Goal: Information Seeking & Learning: Learn about a topic

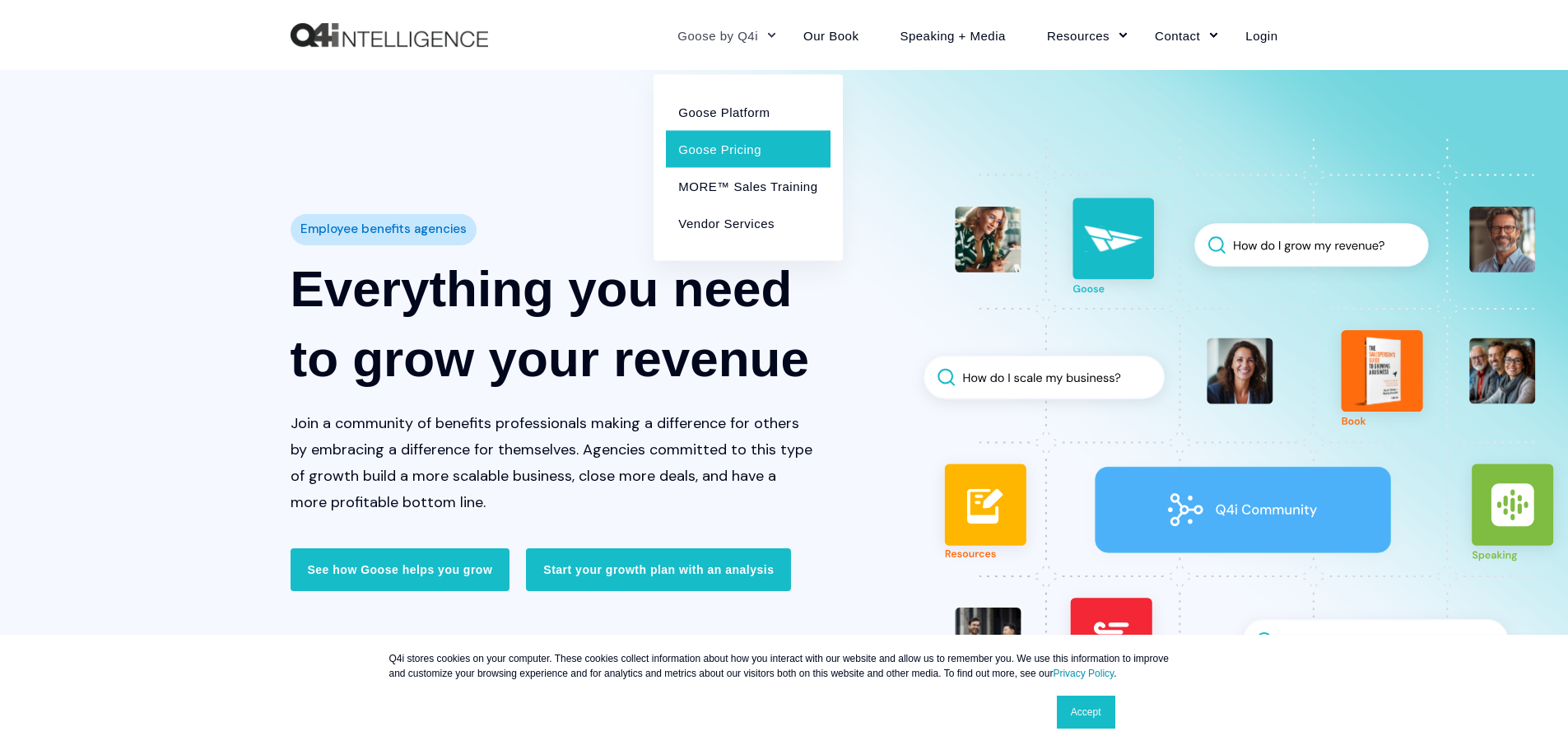
click at [757, 132] on link "Goose Pricing" at bounding box center [748, 148] width 164 height 37
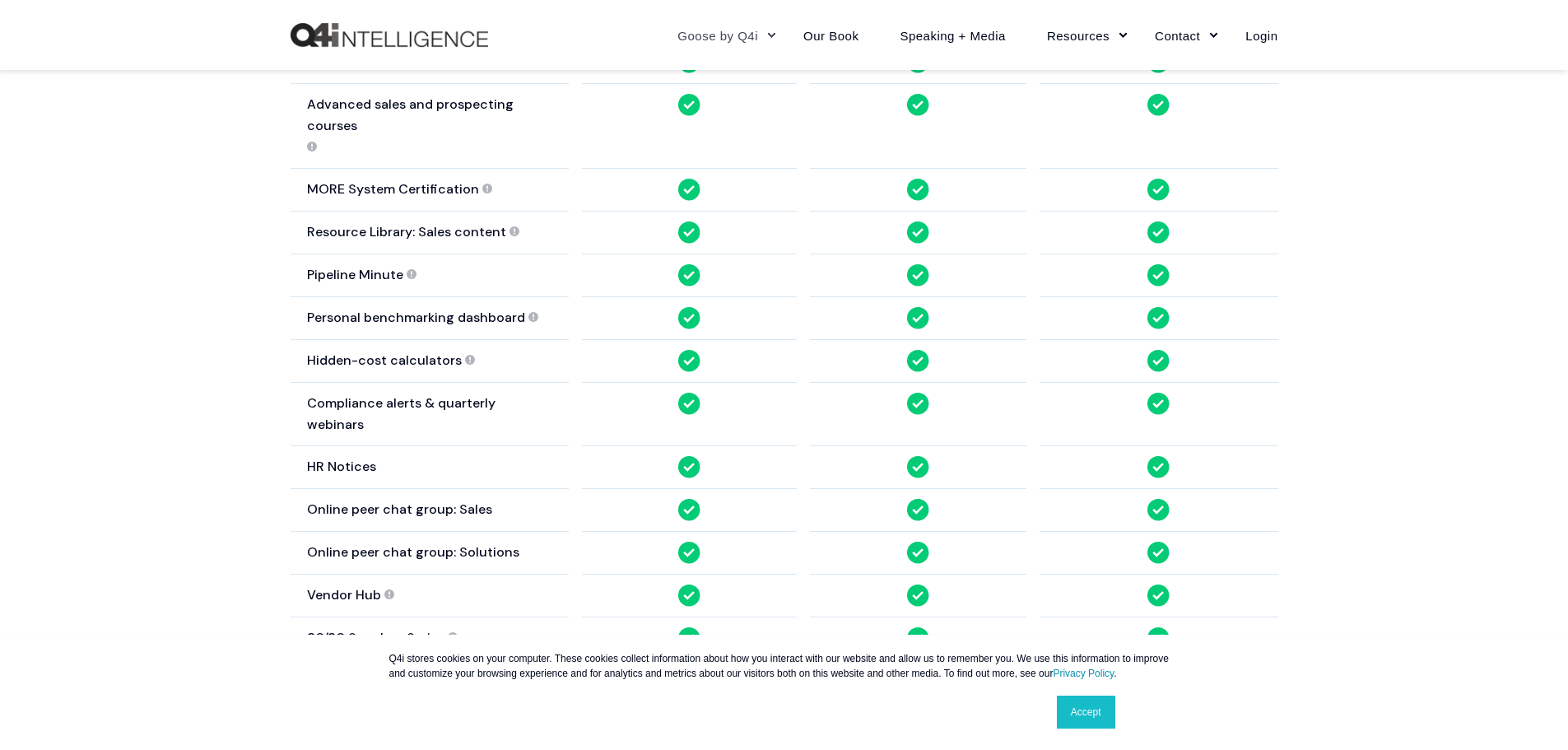
scroll to position [1384, 0]
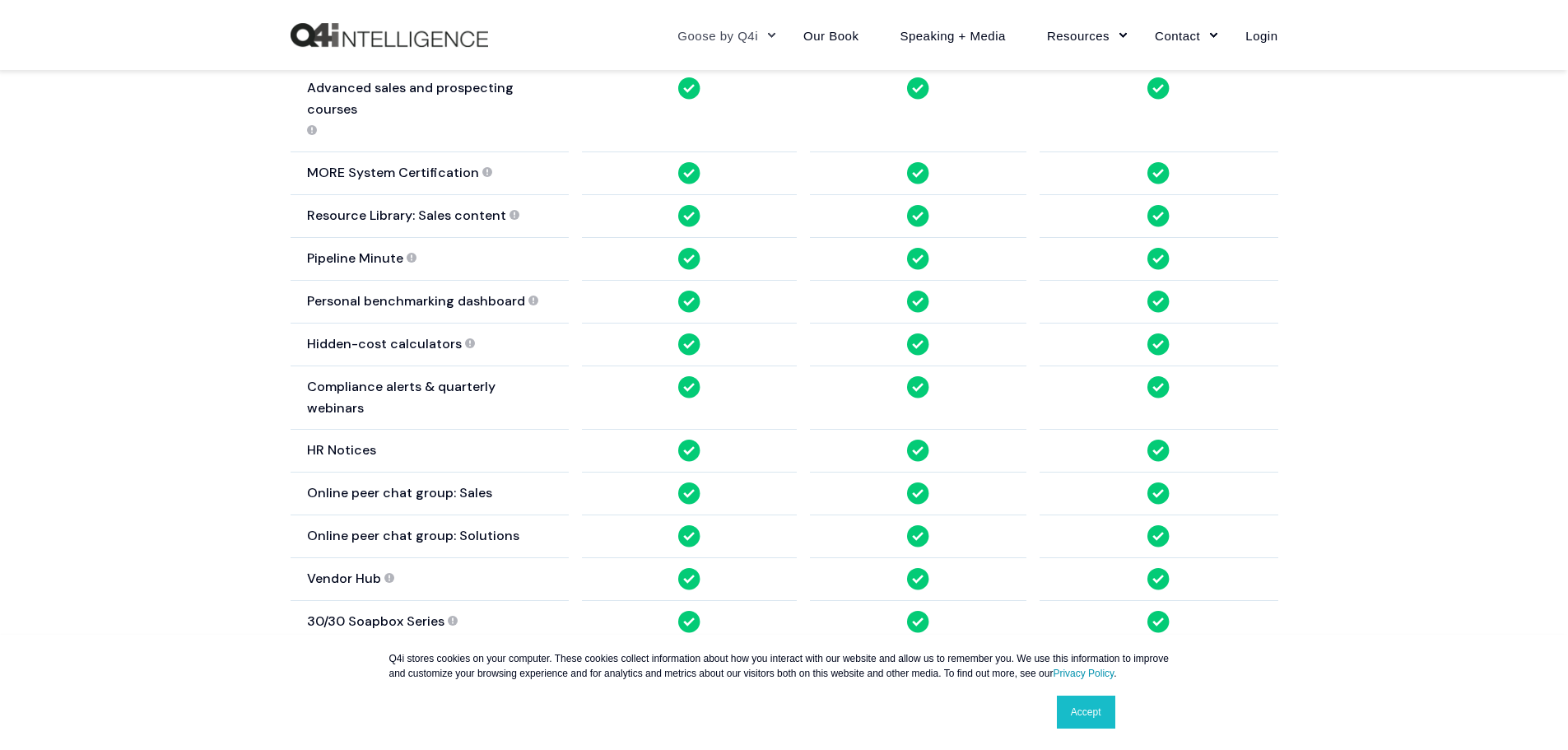
drag, startPoint x: 1573, startPoint y: 36, endPoint x: 1557, endPoint y: 239, distance: 203.6
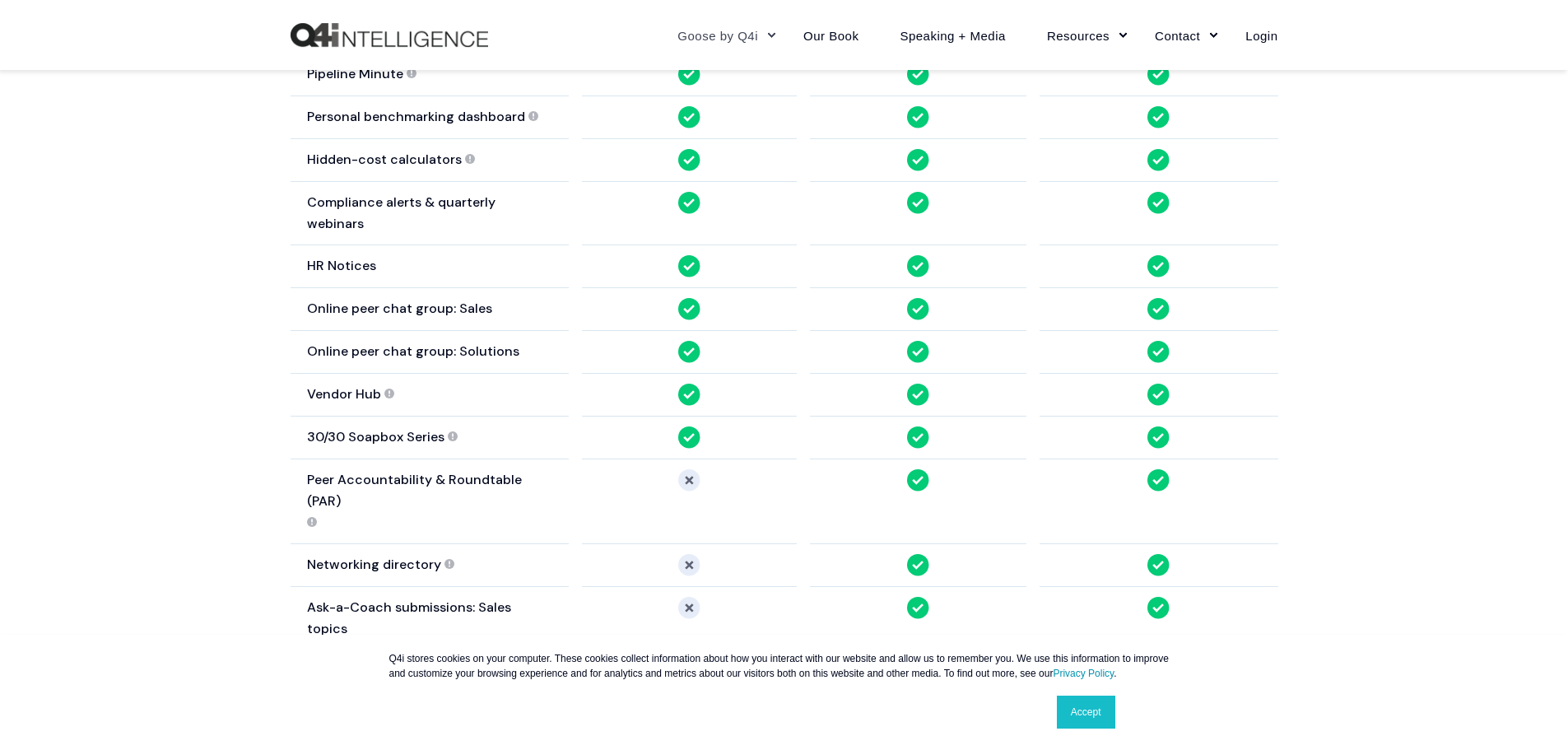
scroll to position [1585, 0]
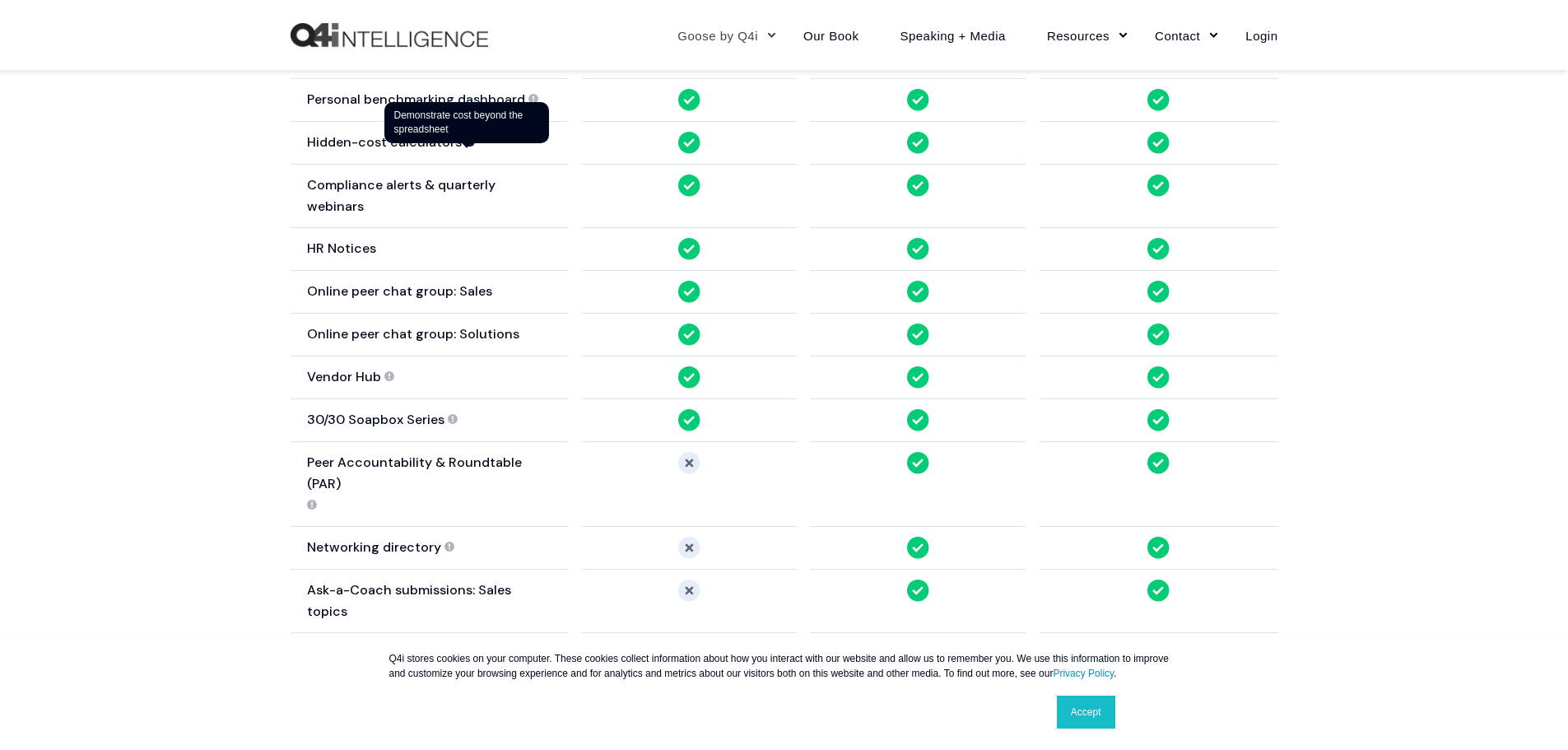
click at [465, 141] on circle at bounding box center [470, 142] width 10 height 10
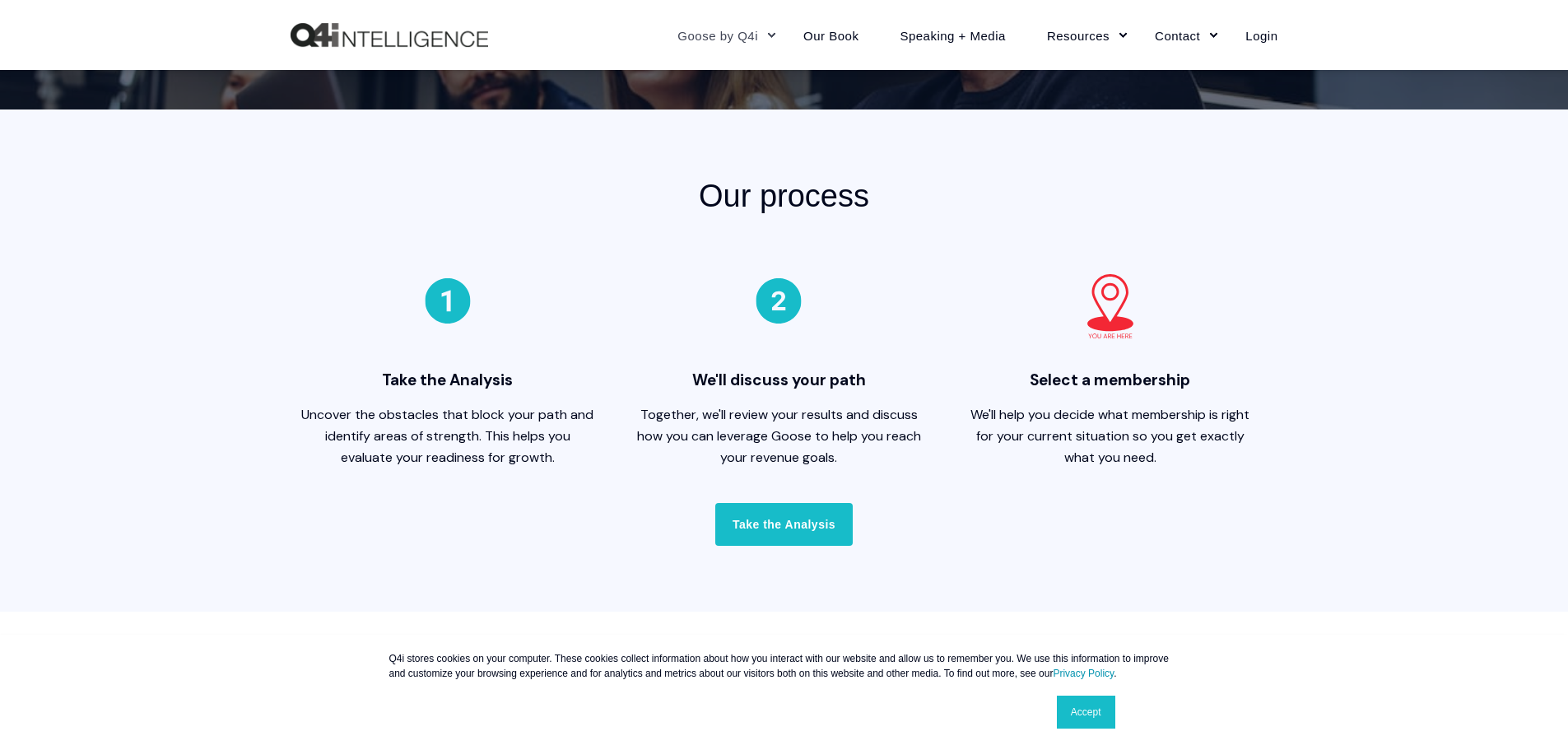
scroll to position [0, 0]
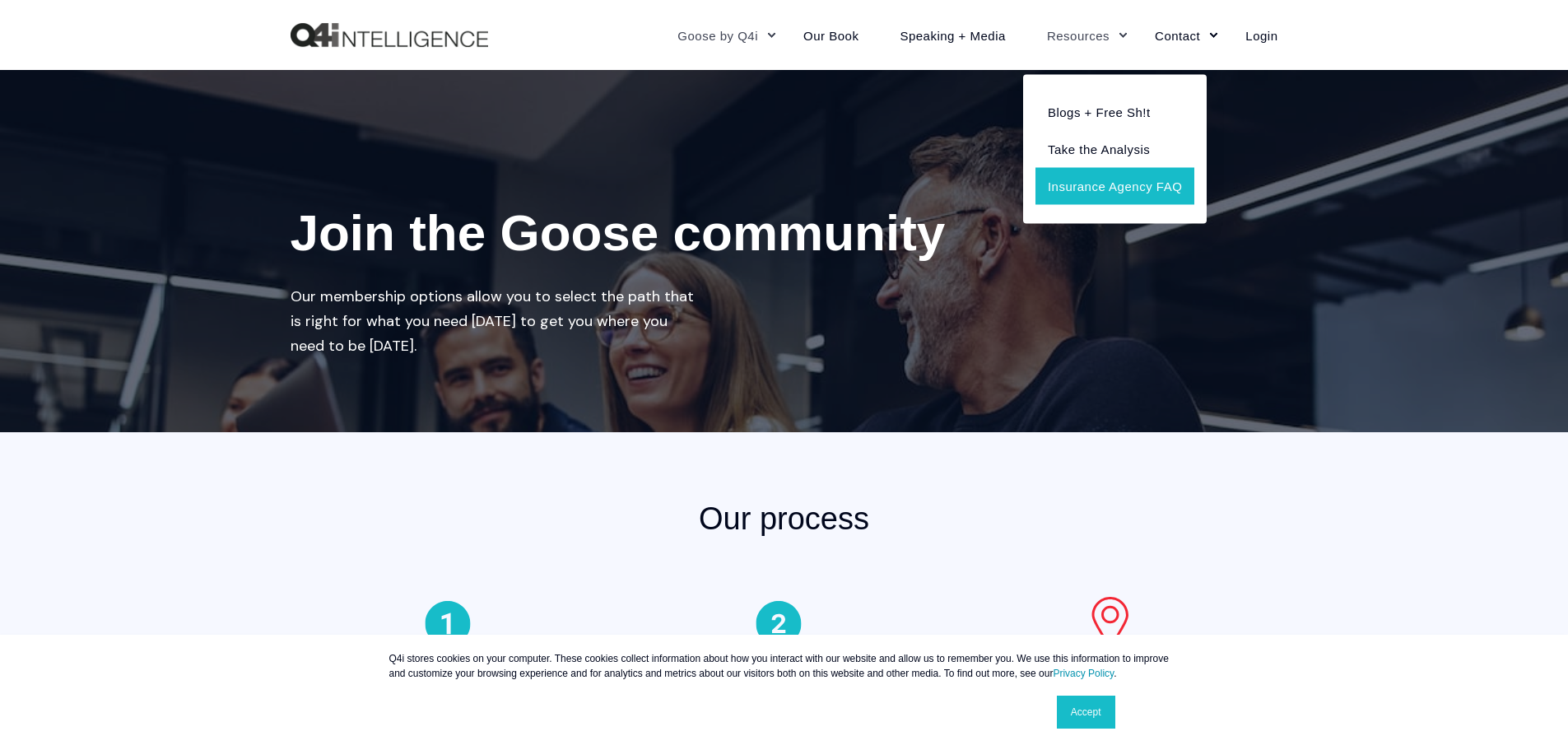
click at [1130, 177] on link "Insurance Agency FAQ" at bounding box center [1115, 186] width 159 height 37
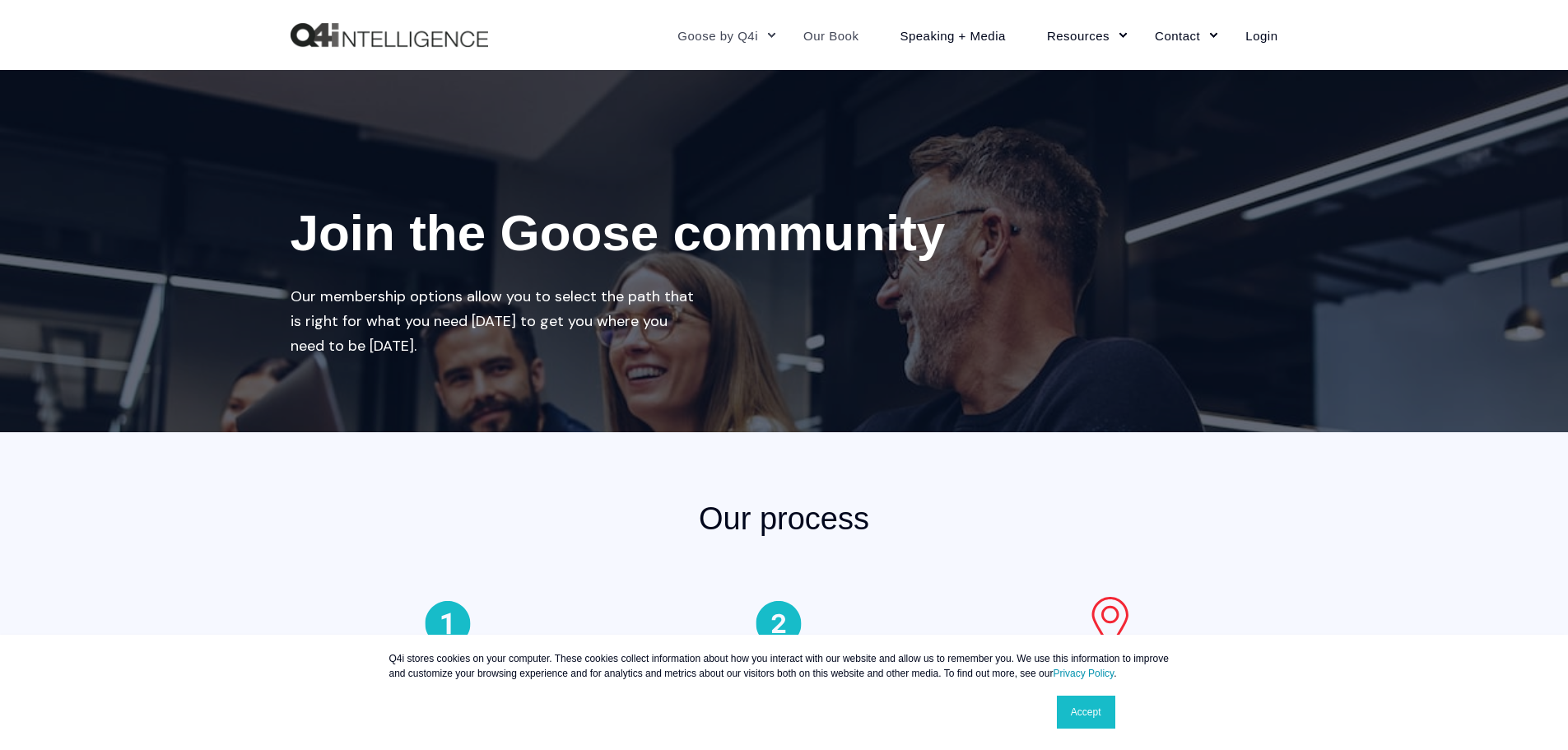
click at [832, 31] on link "Our Book" at bounding box center [831, 34] width 97 height 72
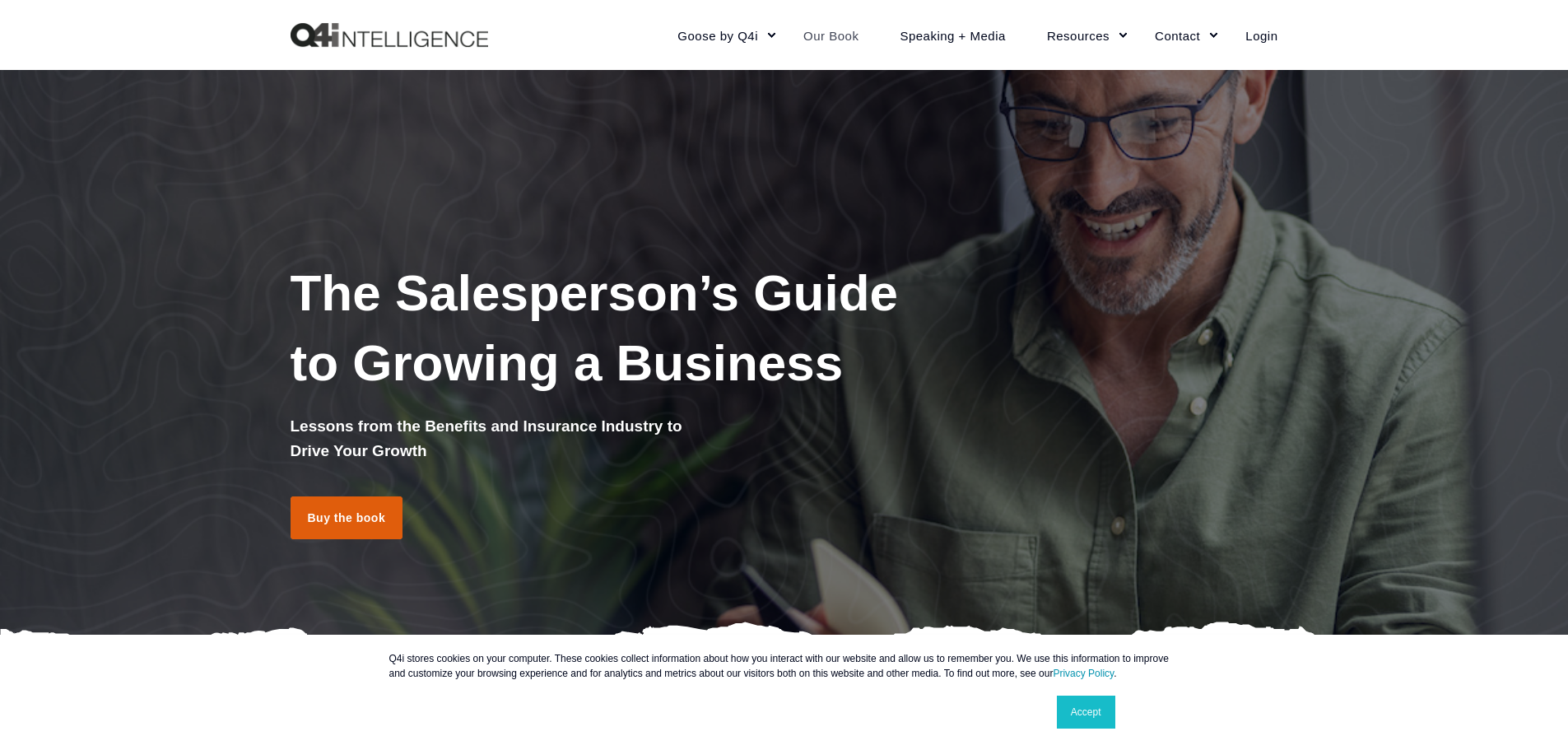
click at [360, 522] on link "Buy the book" at bounding box center [347, 517] width 113 height 43
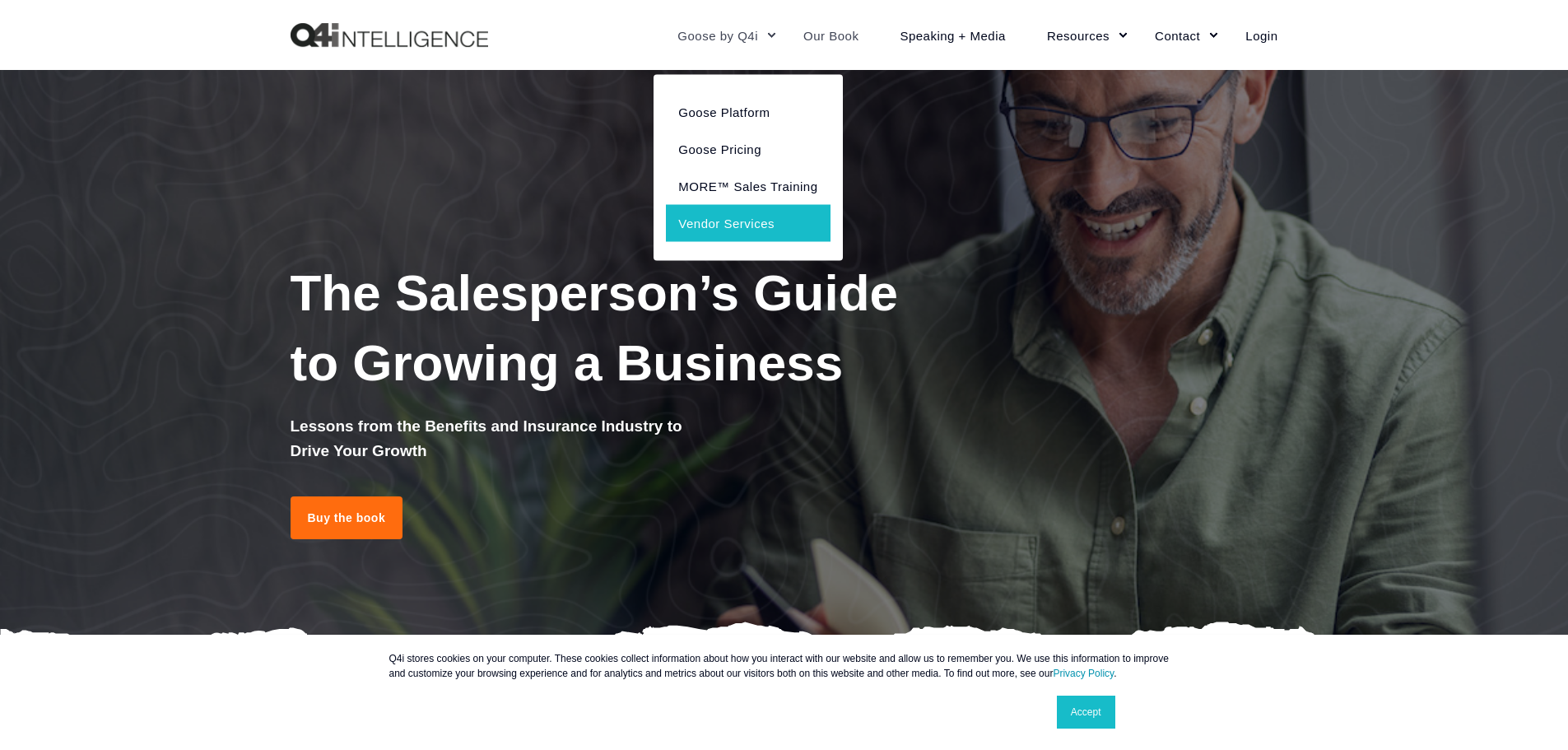
click at [741, 219] on link "Vendor Services" at bounding box center [748, 222] width 164 height 37
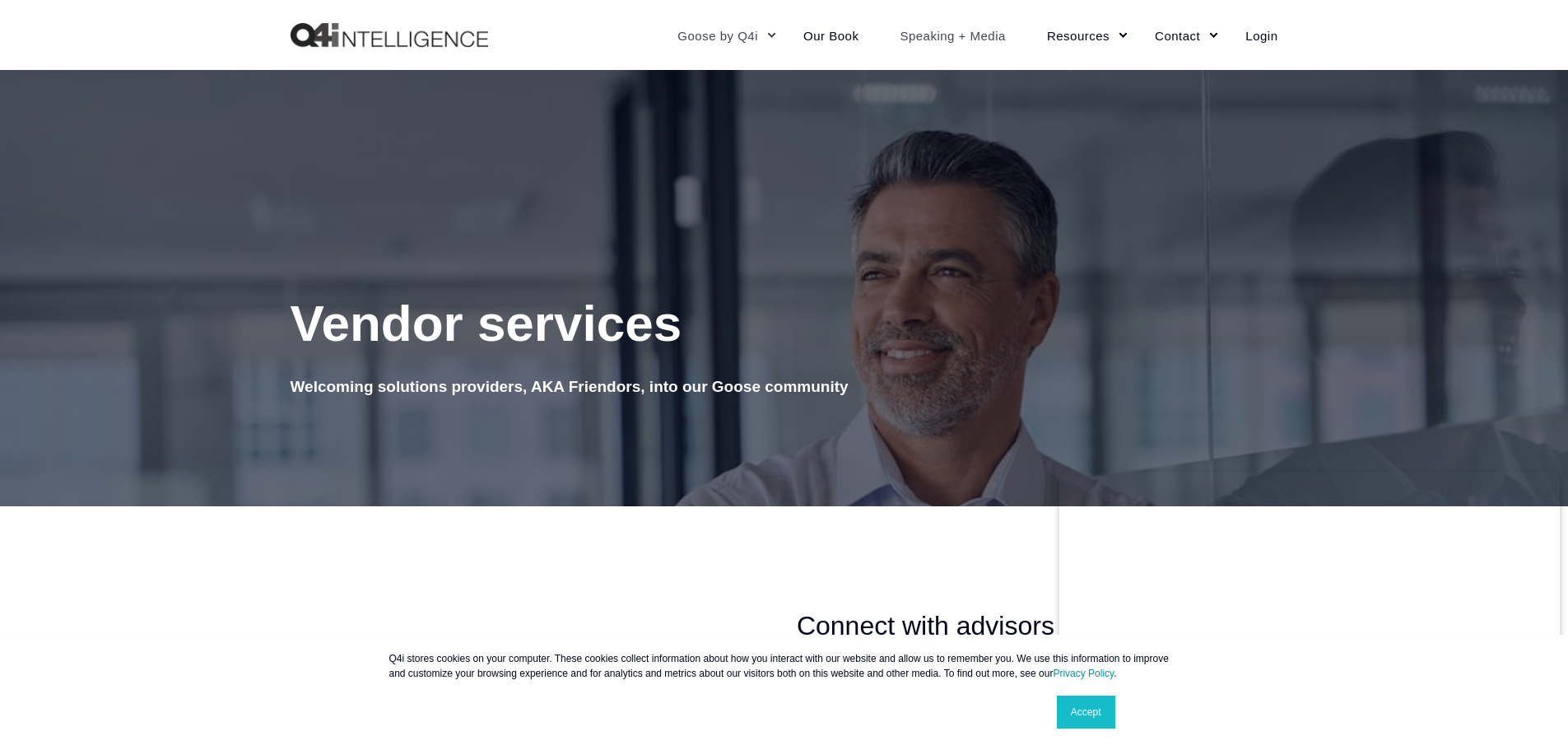
click at [950, 28] on link "Speaking + Media" at bounding box center [952, 34] width 147 height 72
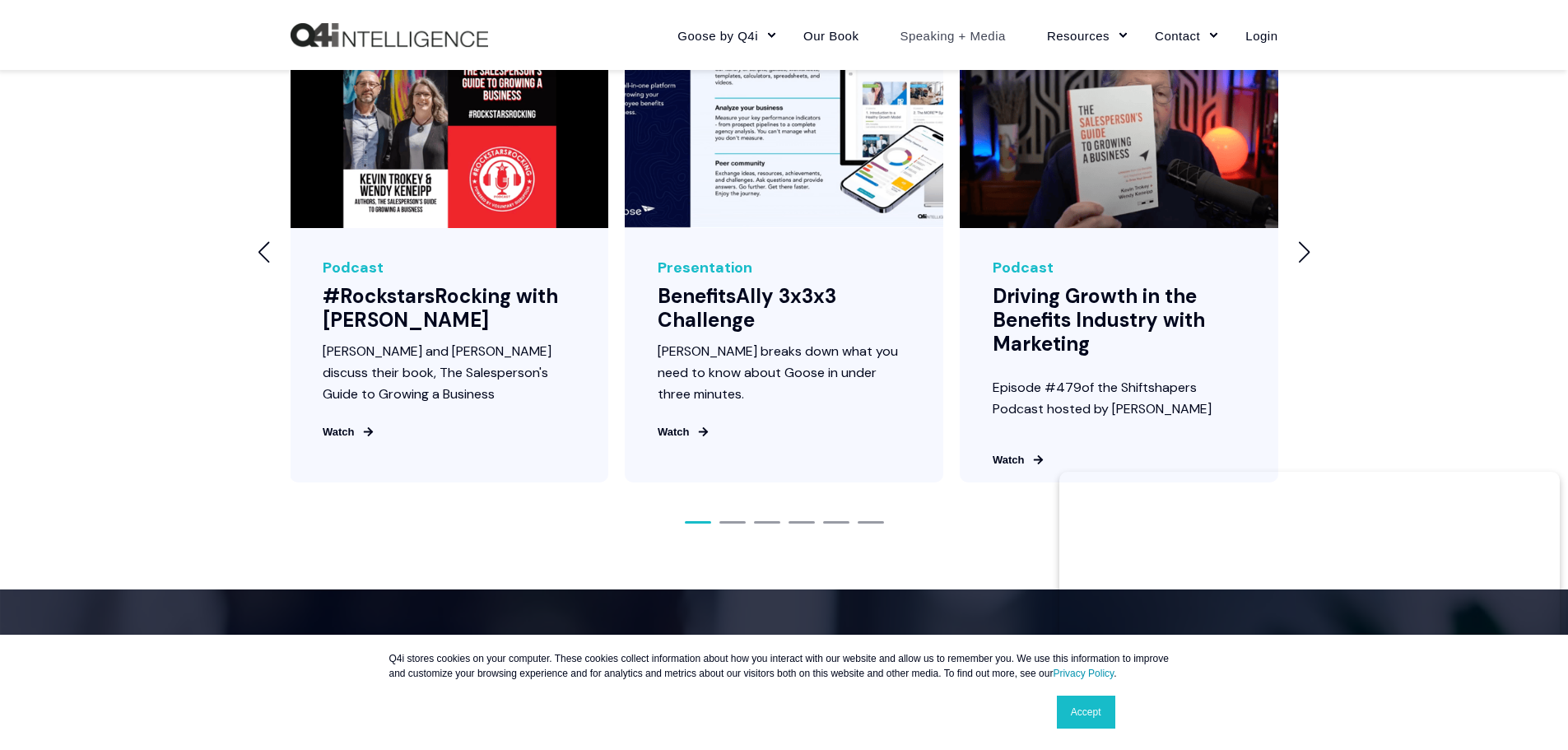
scroll to position [2048, 0]
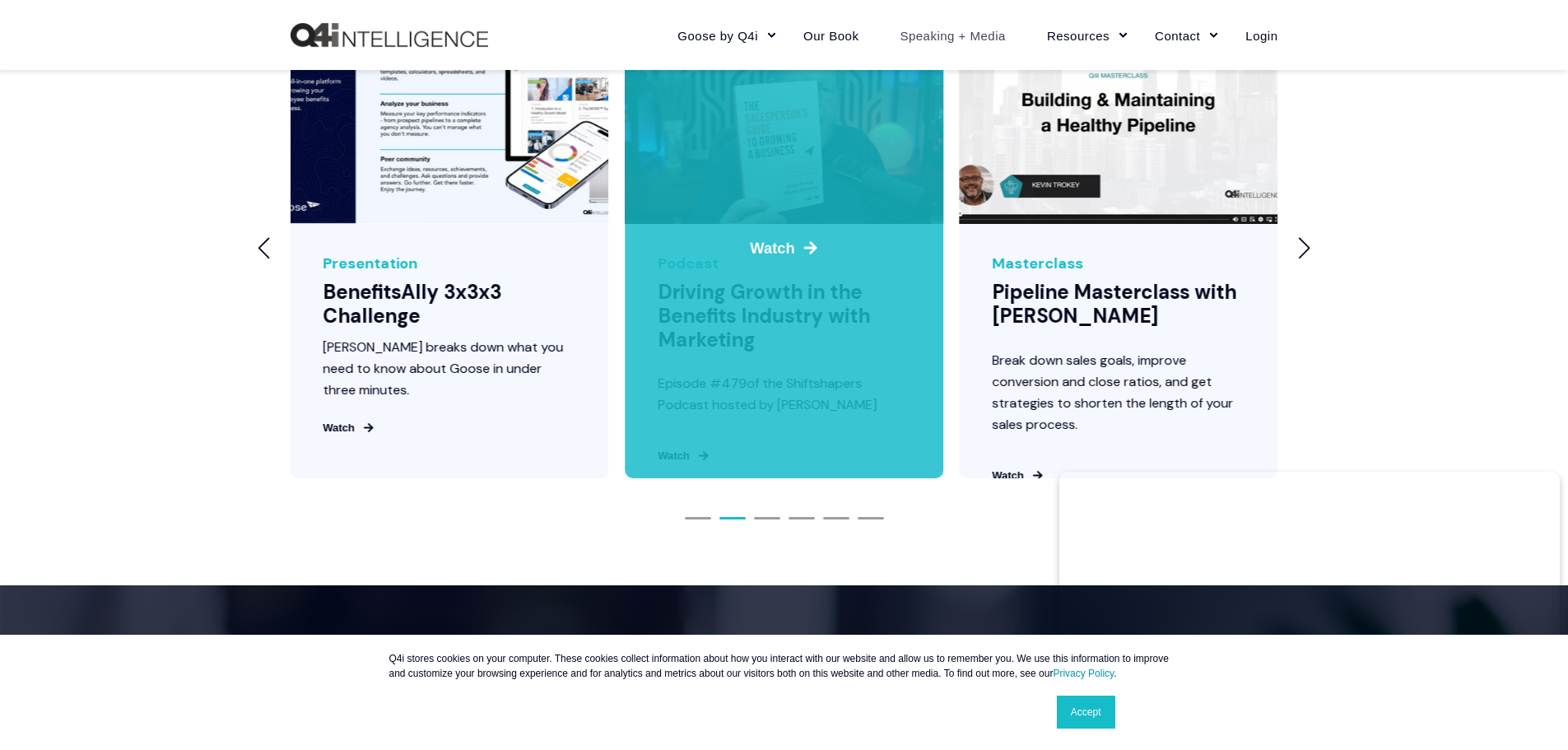
click at [740, 320] on div "3 / 6" at bounding box center [784, 248] width 319 height 461
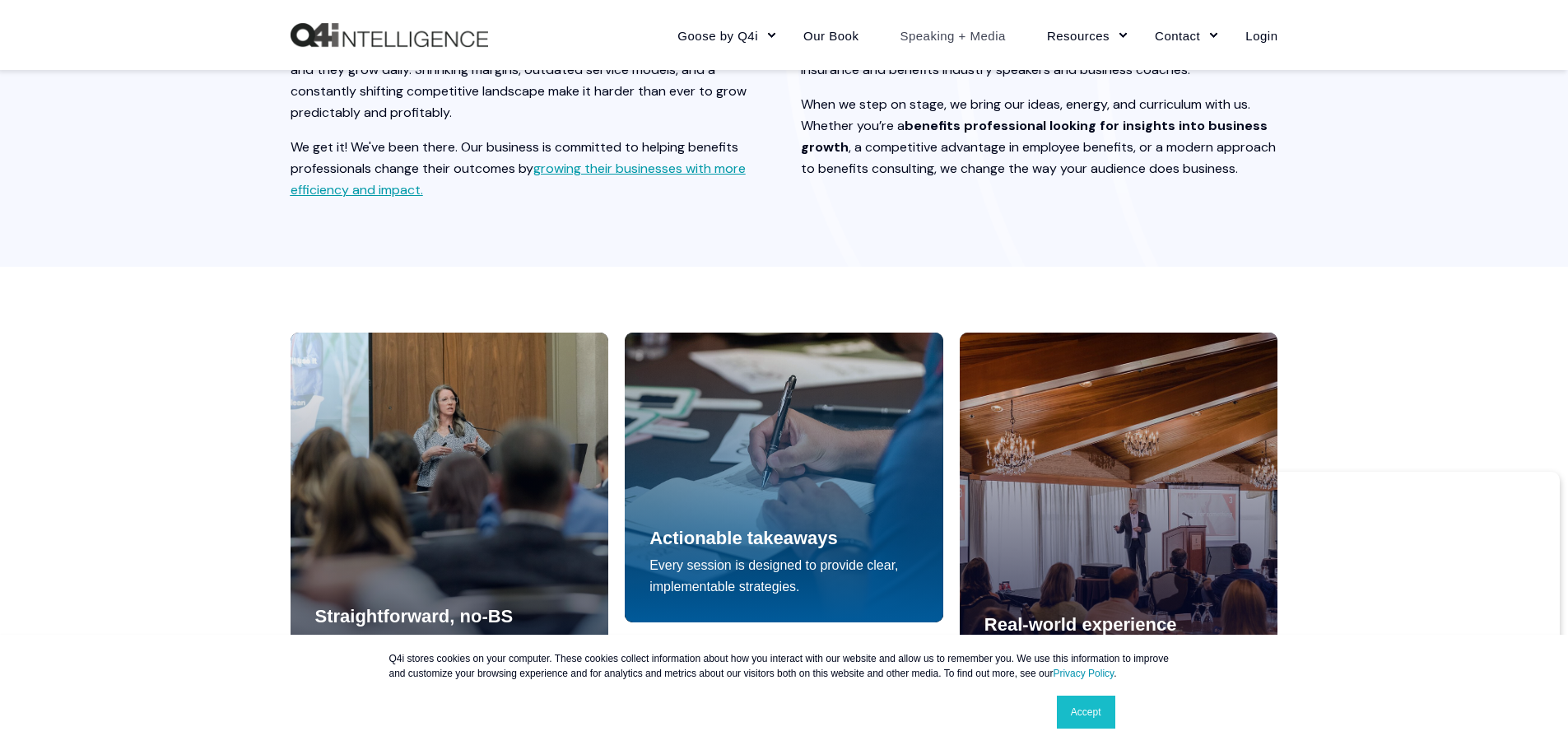
scroll to position [0, 0]
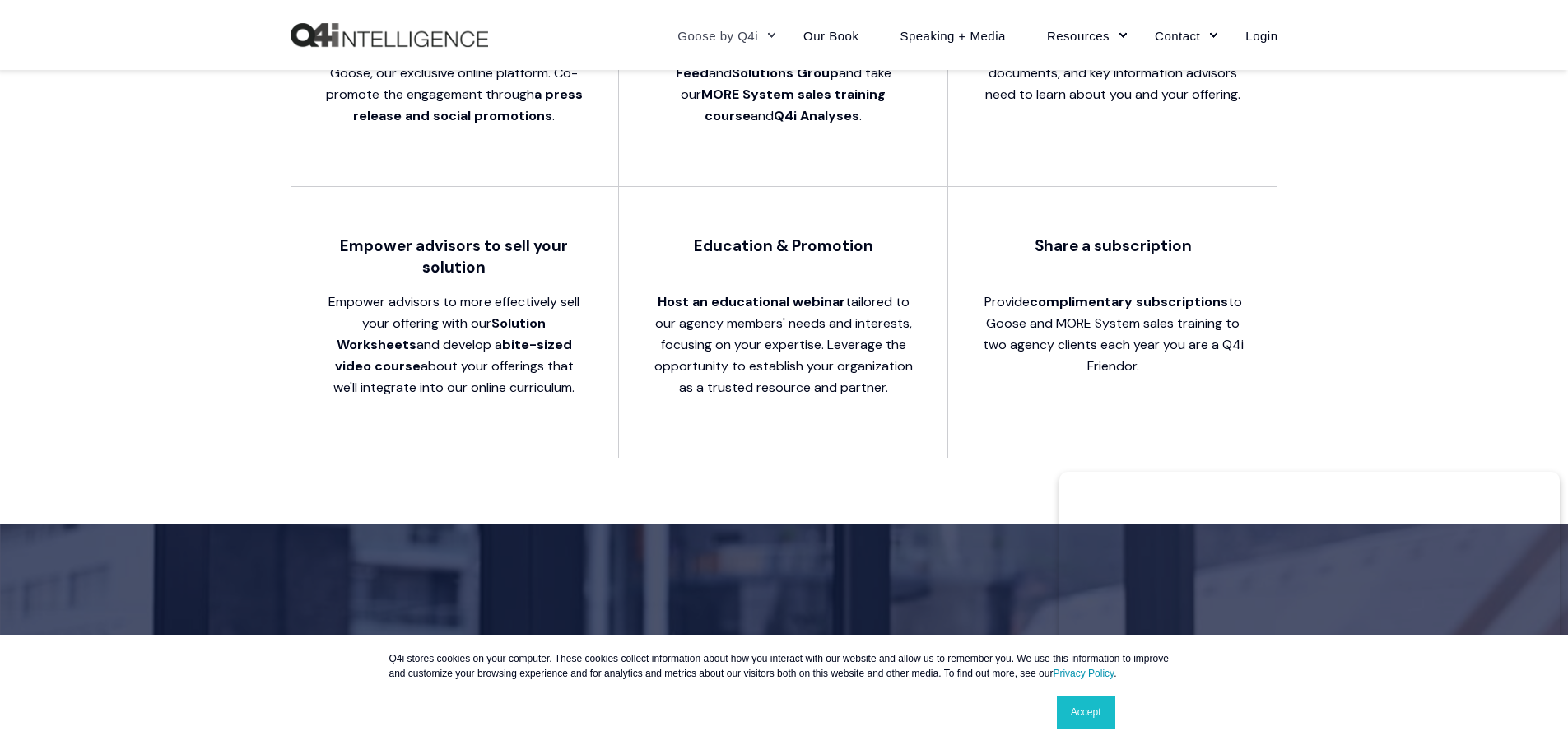
scroll to position [1780, 0]
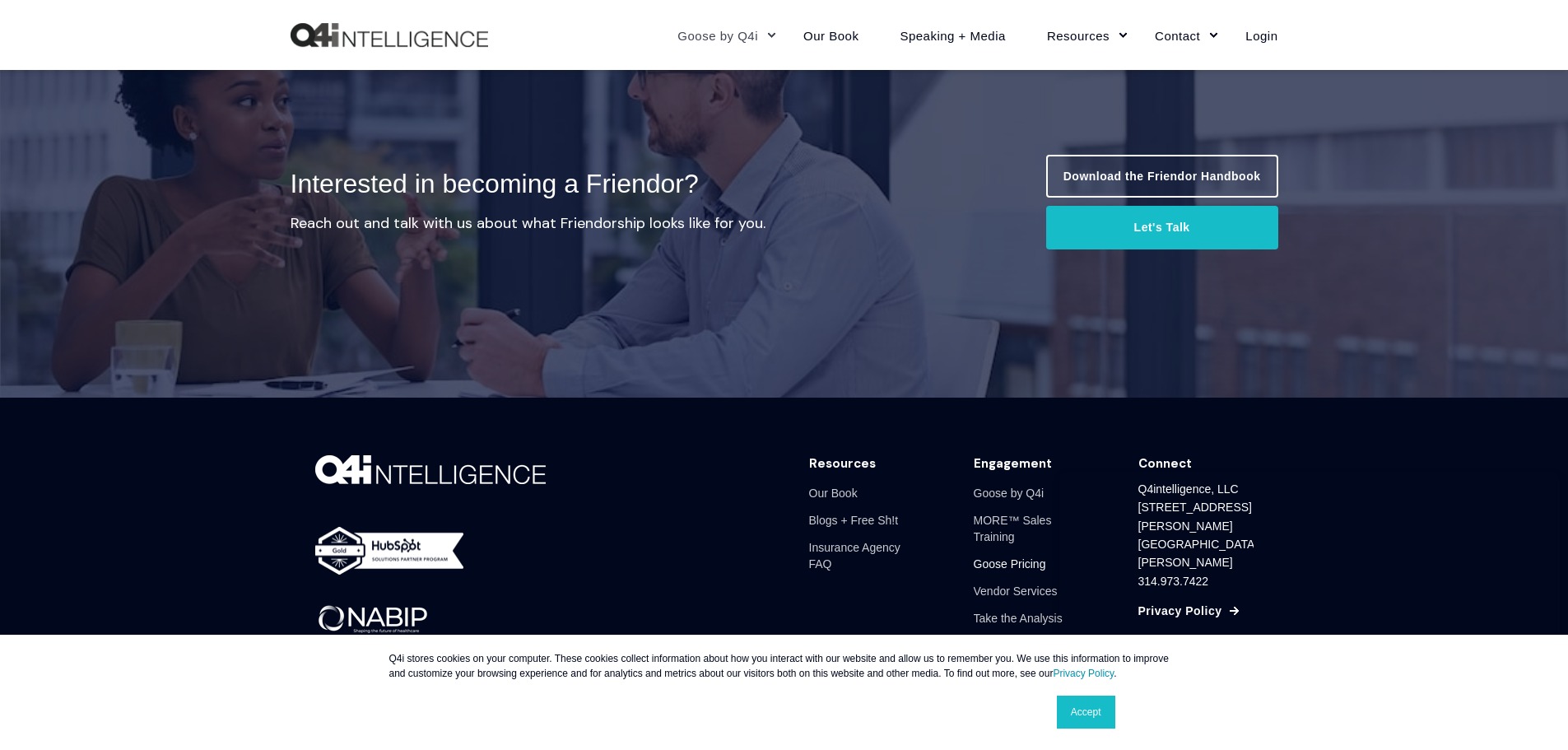
click at [1006, 557] on link "Goose Pricing" at bounding box center [1010, 564] width 73 height 27
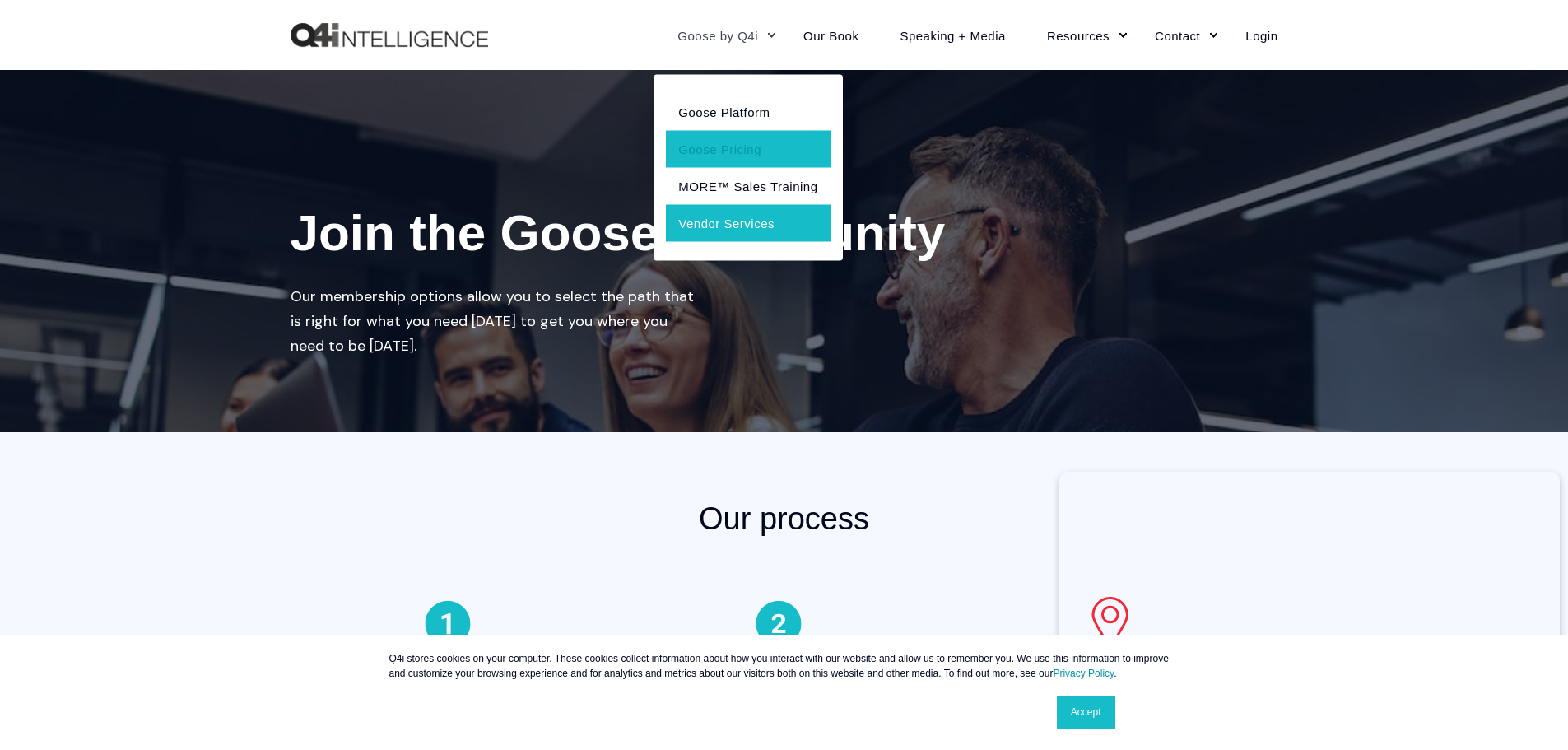
click at [721, 220] on link "Vendor Services" at bounding box center [748, 222] width 164 height 37
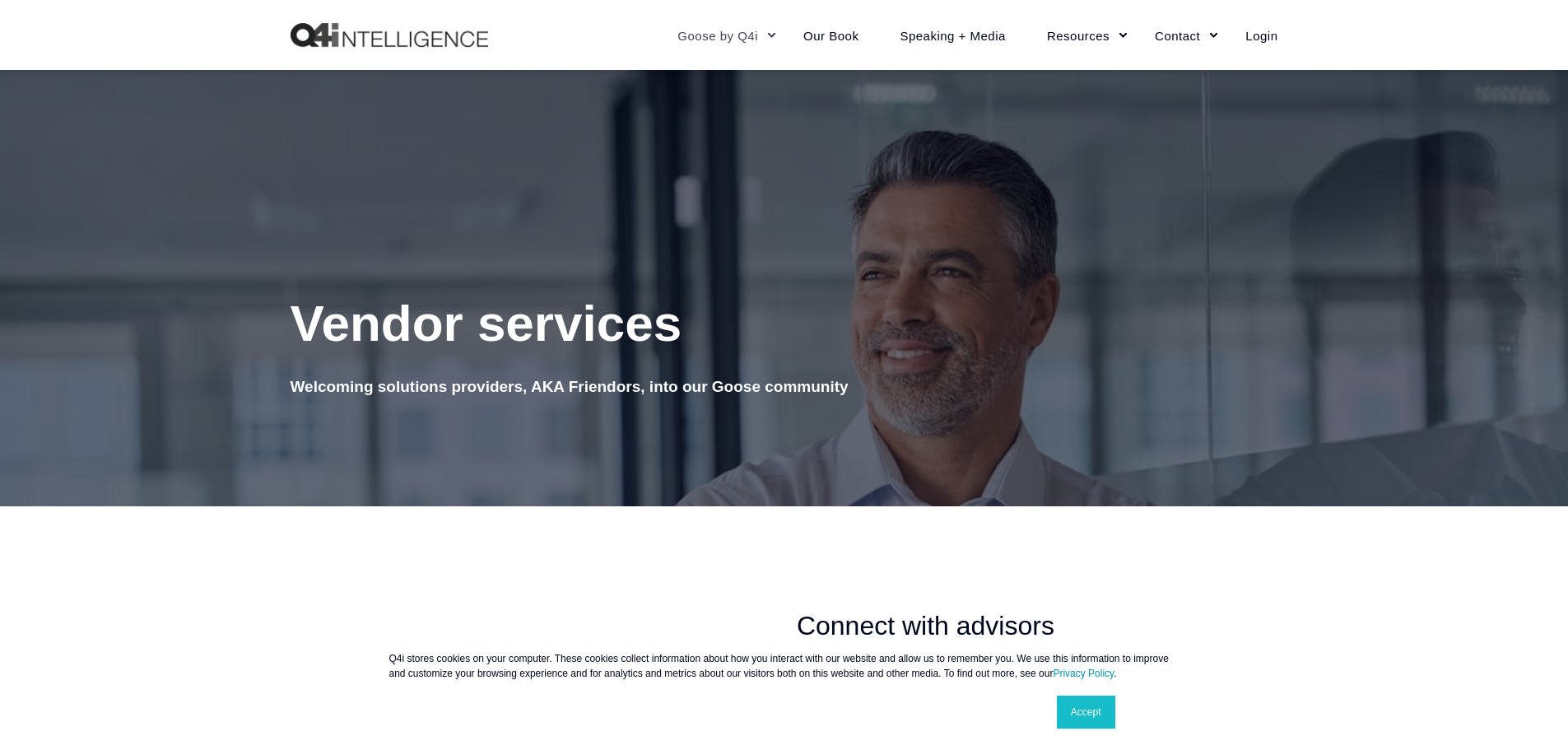
scroll to position [1780, 0]
